Goal: Task Accomplishment & Management: Use online tool/utility

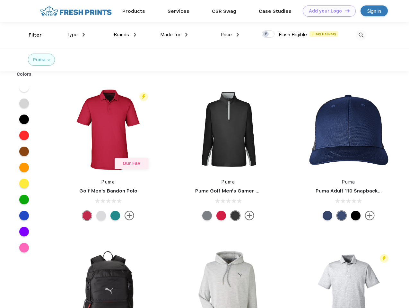
scroll to position [0, 0]
click at [326, 11] on link "Add your Logo Design Tool" at bounding box center [328, 10] width 53 height 11
click at [0, 0] on div "Design Tool" at bounding box center [0, 0] width 0 height 0
click at [344, 11] on link "Add your Logo Design Tool" at bounding box center [328, 10] width 53 height 11
click at [31, 35] on div "Filter" at bounding box center [35, 34] width 13 height 7
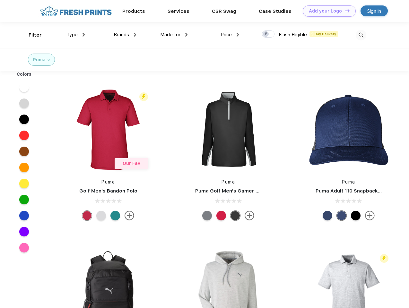
click at [76, 35] on span "Type" at bounding box center [71, 35] width 11 height 6
click at [125, 35] on span "Brands" at bounding box center [121, 35] width 15 height 6
click at [174, 35] on span "Made for" at bounding box center [170, 35] width 20 height 6
click at [230, 35] on span "Price" at bounding box center [225, 35] width 11 height 6
click at [268, 34] on div at bounding box center [268, 33] width 13 height 7
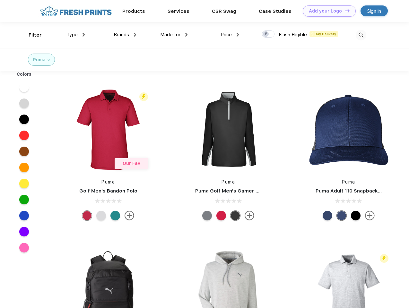
click at [266, 34] on input "checkbox" at bounding box center [264, 32] width 4 height 4
click at [360, 35] on img at bounding box center [360, 35] width 11 height 11
